Goal: Information Seeking & Learning: Learn about a topic

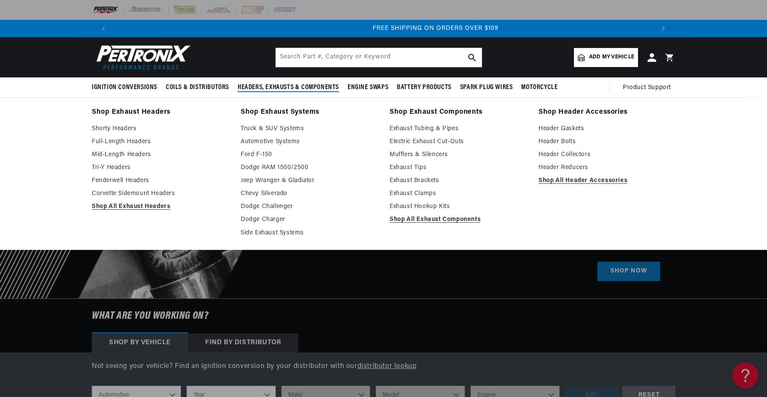
scroll to position [0, 1081]
click at [145, 111] on link "Shop Exhaust Headers" at bounding box center [160, 112] width 137 height 12
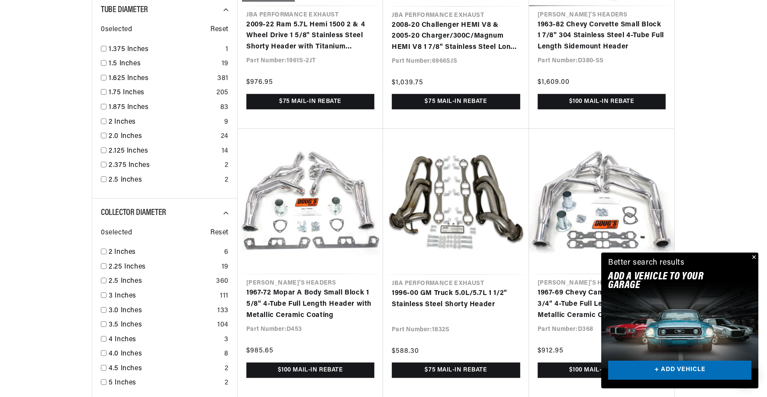
scroll to position [1038, 0]
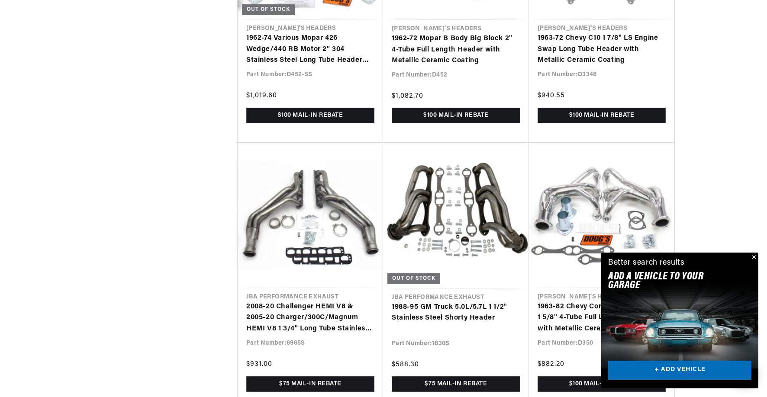
scroll to position [0, 540]
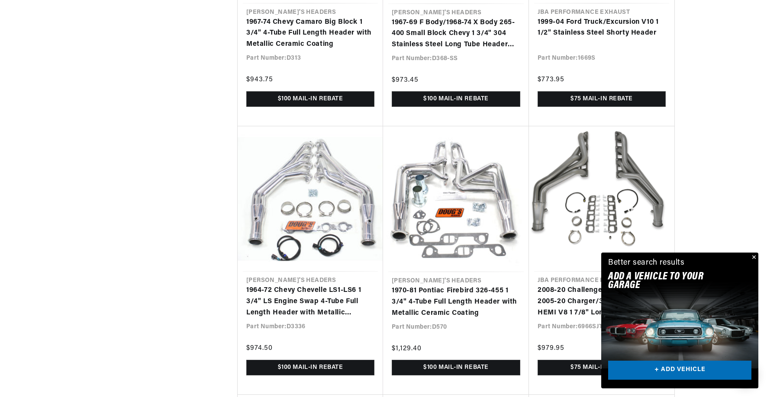
scroll to position [0, 1081]
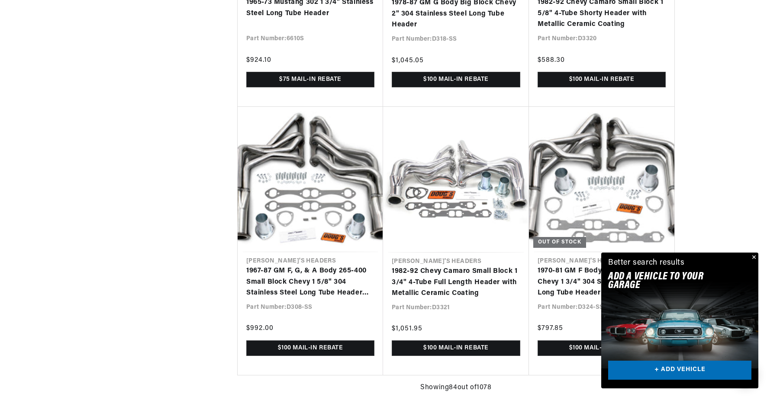
click at [753, 257] on button "Close" at bounding box center [753, 258] width 10 height 10
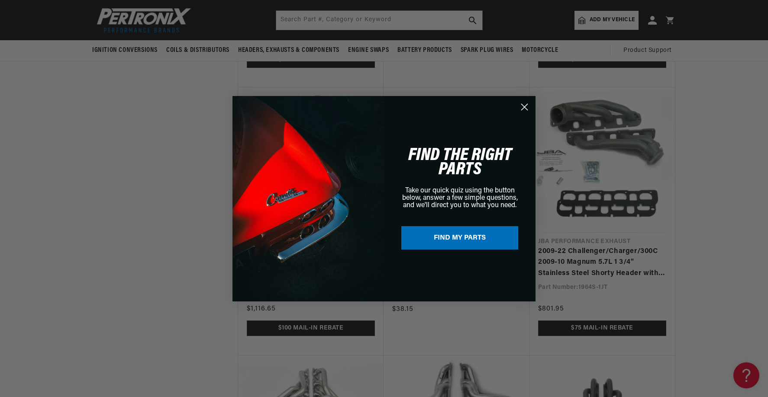
scroll to position [0, 540]
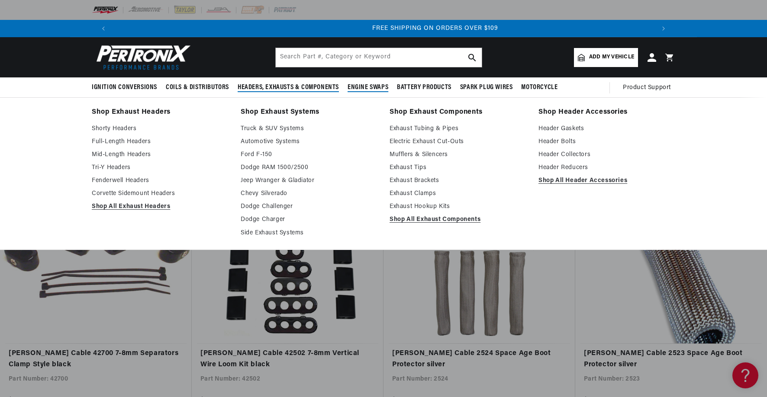
scroll to position [0, 1081]
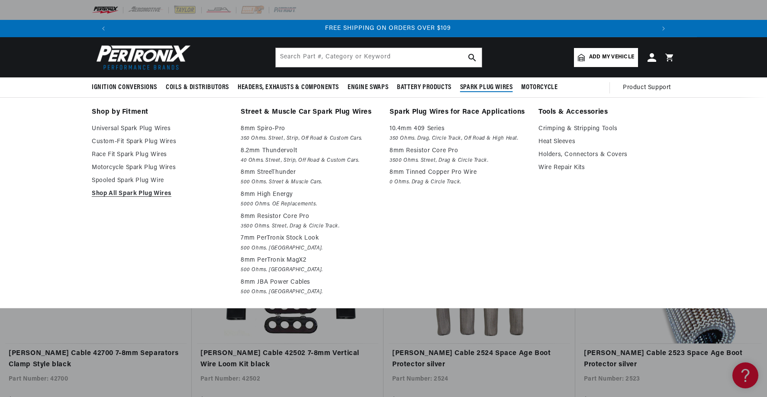
click at [492, 85] on span "Spark Plug Wires" at bounding box center [486, 87] width 53 height 9
